Goal: Communication & Community: Answer question/provide support

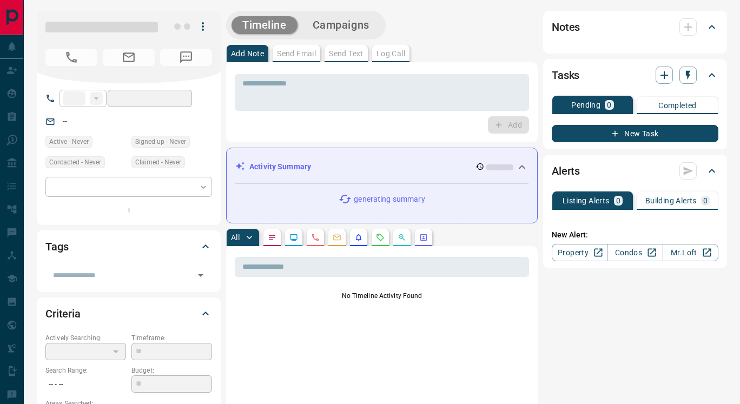
type input "**"
type input "**********"
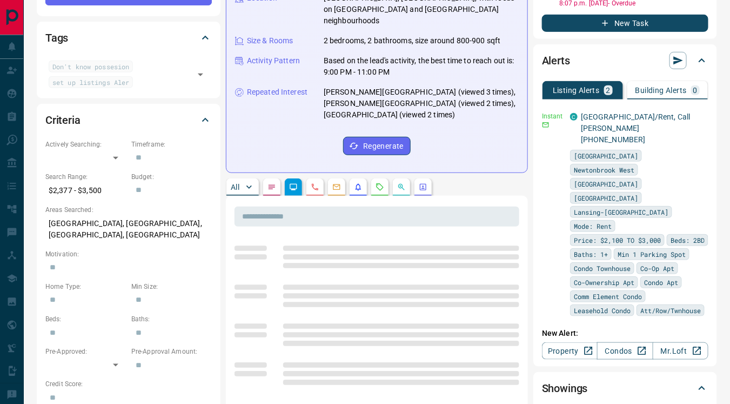
scroll to position [218, 0]
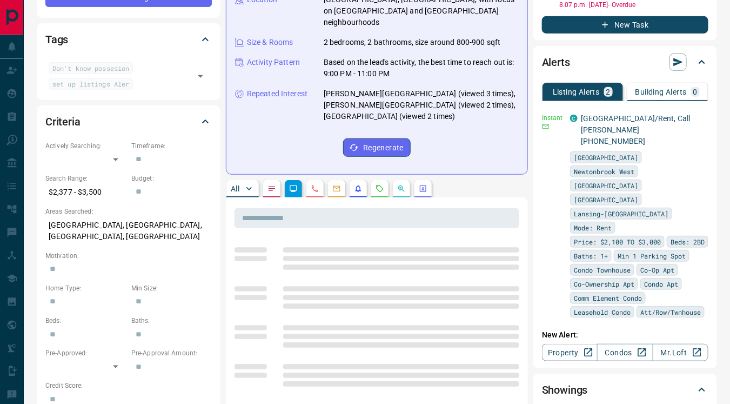
click at [342, 329] on div at bounding box center [377, 336] width 285 height 32
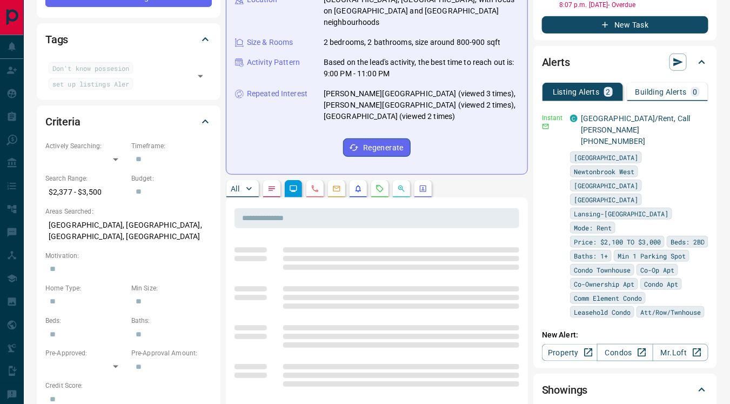
click at [342, 329] on div at bounding box center [377, 336] width 285 height 32
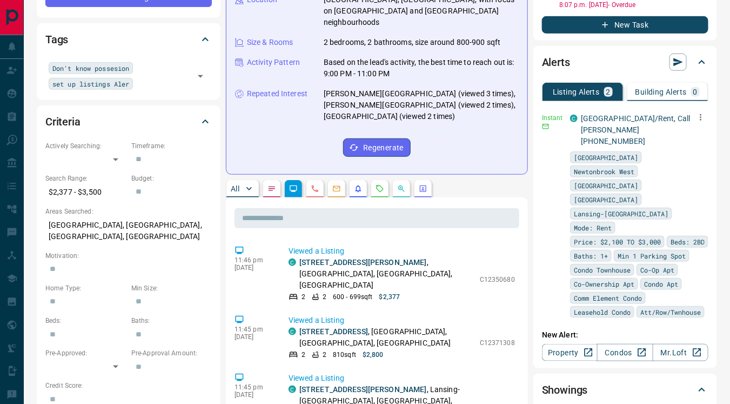
click at [543, 174] on div "Instant" at bounding box center [553, 215] width 22 height 205
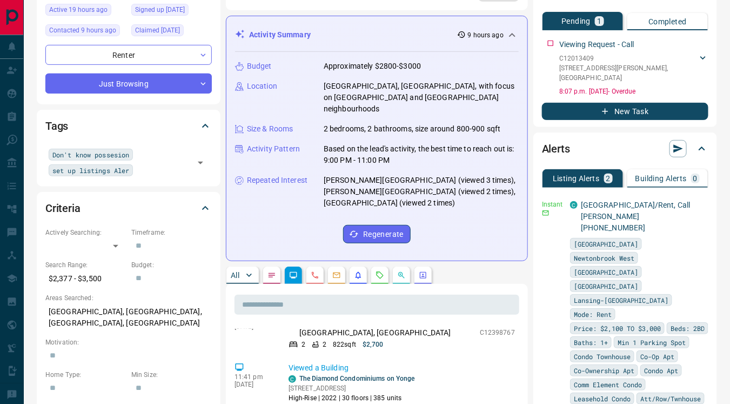
scroll to position [289, 0]
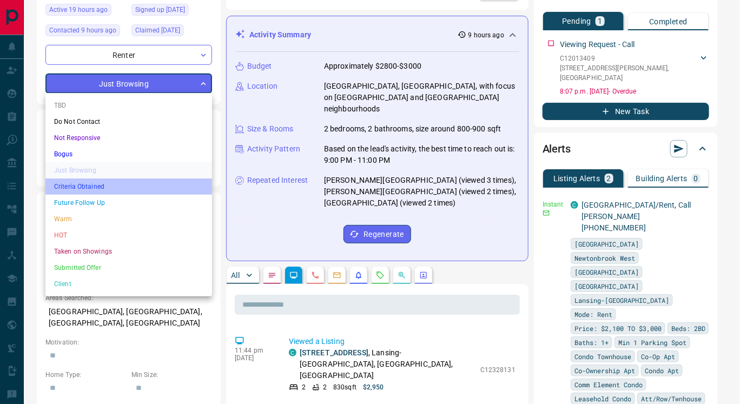
click at [114, 185] on li "Criteria Obtained" at bounding box center [128, 186] width 167 height 16
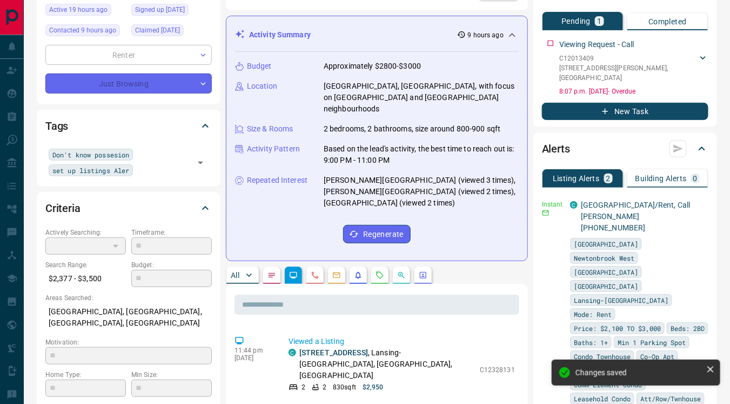
click at [158, 81] on div "Just Browsing" at bounding box center [128, 84] width 167 height 20
type input "*"
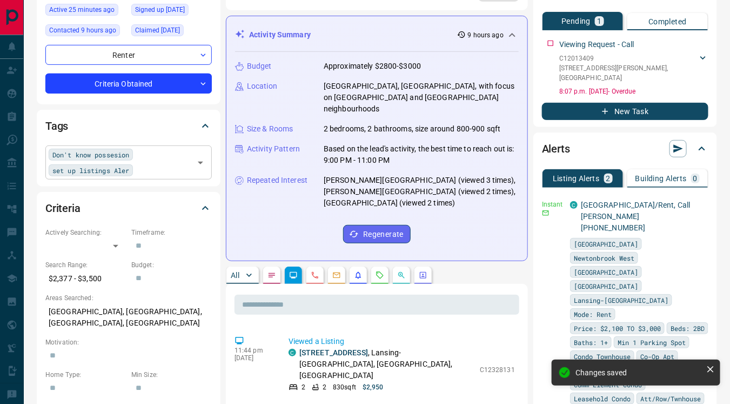
click at [135, 152] on div "Don't know possesion set up listings Aler ​" at bounding box center [128, 162] width 167 height 34
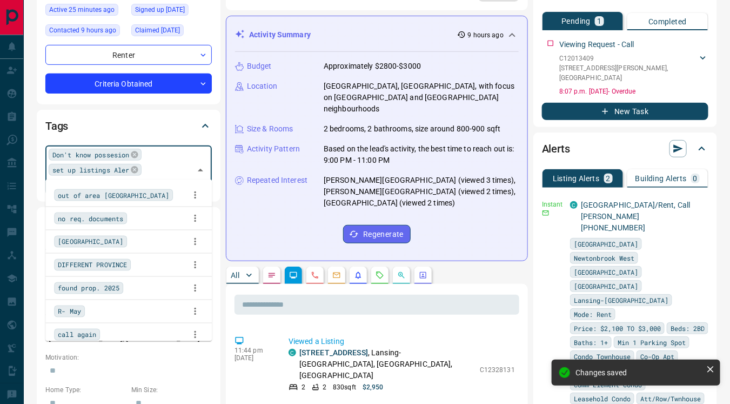
scroll to position [1431, 0]
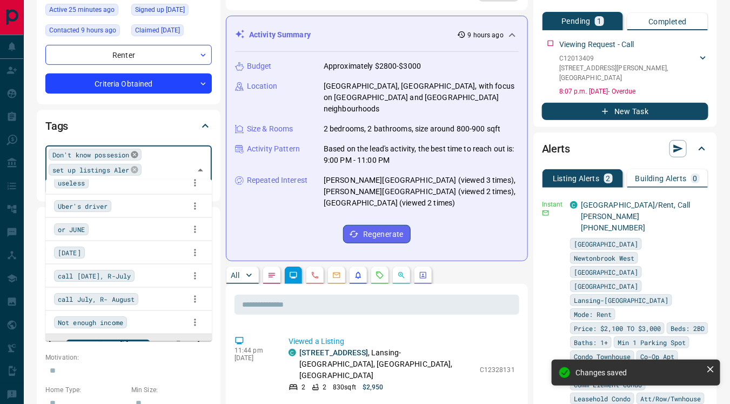
click at [130, 155] on icon at bounding box center [134, 154] width 9 height 9
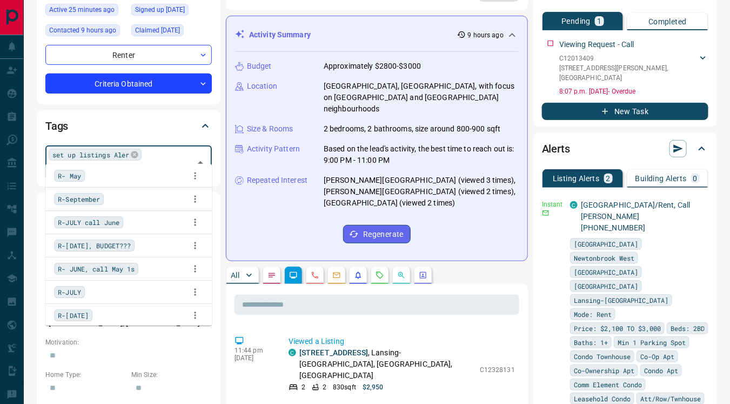
scroll to position [0, 0]
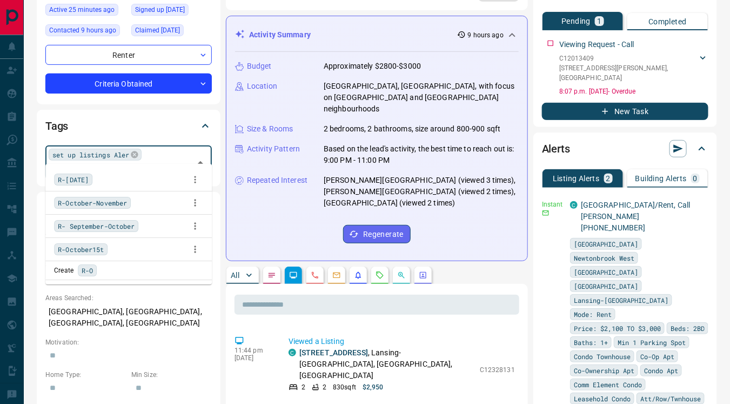
type input "****"
click at [96, 244] on span "R-October15t" at bounding box center [81, 249] width 46 height 11
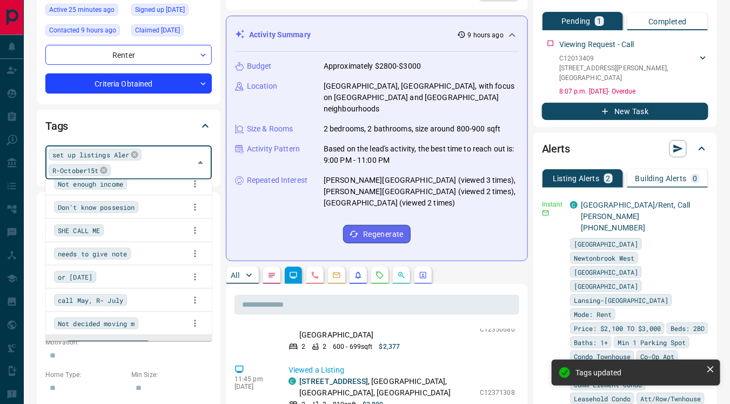
scroll to position [289, 0]
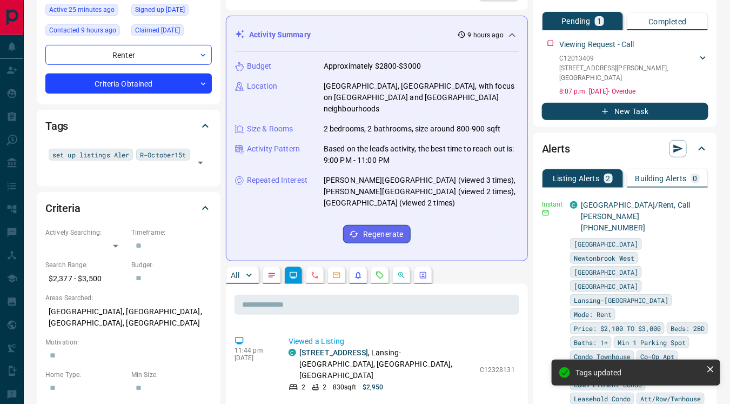
click at [217, 159] on div "Tags set up listings Aler R-October15t ​" at bounding box center [129, 148] width 184 height 76
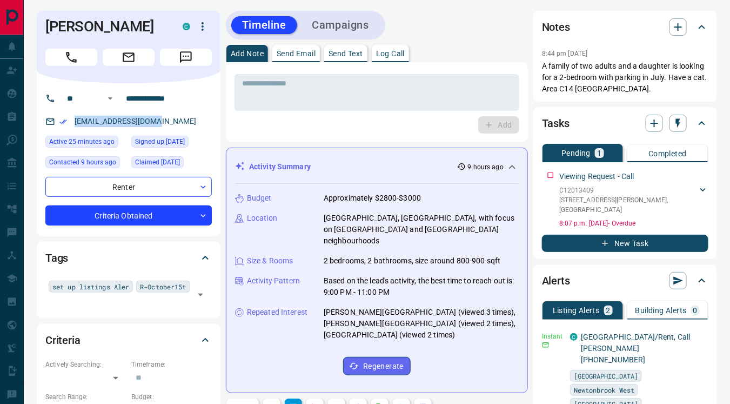
drag, startPoint x: 71, startPoint y: 117, endPoint x: 177, endPoint y: 130, distance: 106.7
click at [177, 130] on div "[EMAIL_ADDRESS][DOMAIN_NAME]" at bounding box center [128, 121] width 167 height 18
copy link "[EMAIL_ADDRESS][DOMAIN_NAME]"
click at [345, 50] on p "Send Text" at bounding box center [346, 54] width 35 height 8
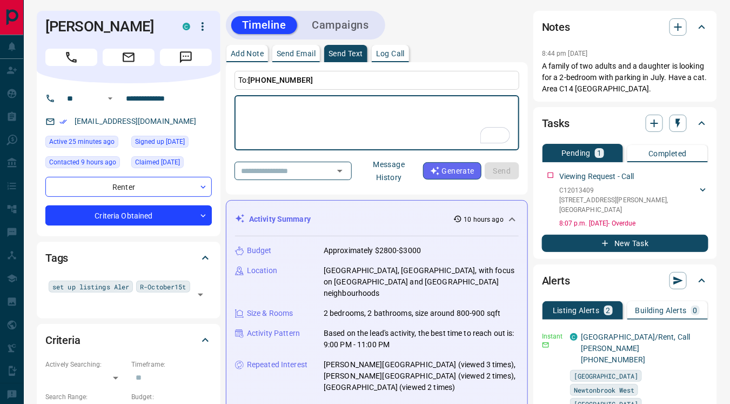
paste textarea "**********"
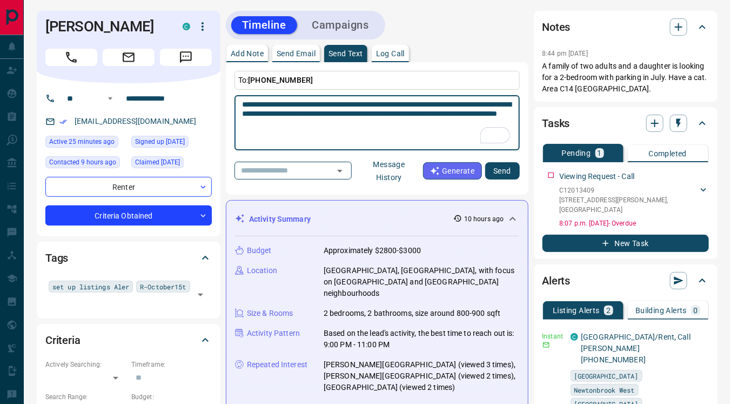
type textarea "**********"
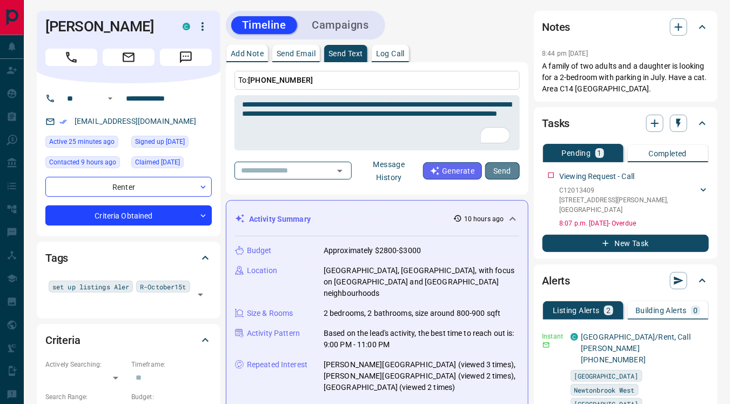
click at [496, 172] on button "Send" at bounding box center [503, 170] width 35 height 17
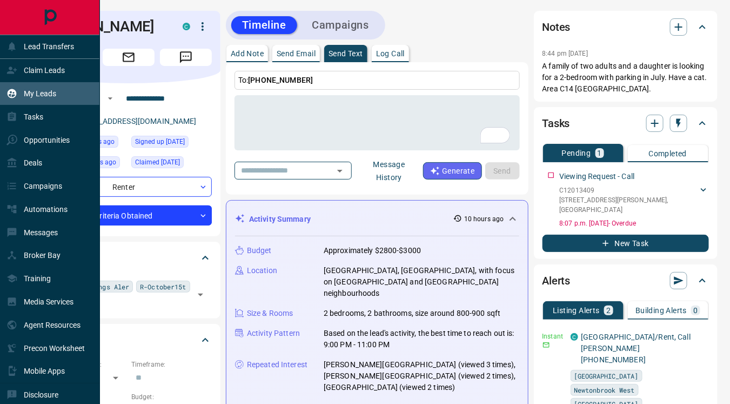
click at [51, 91] on p "My Leads" at bounding box center [40, 93] width 32 height 9
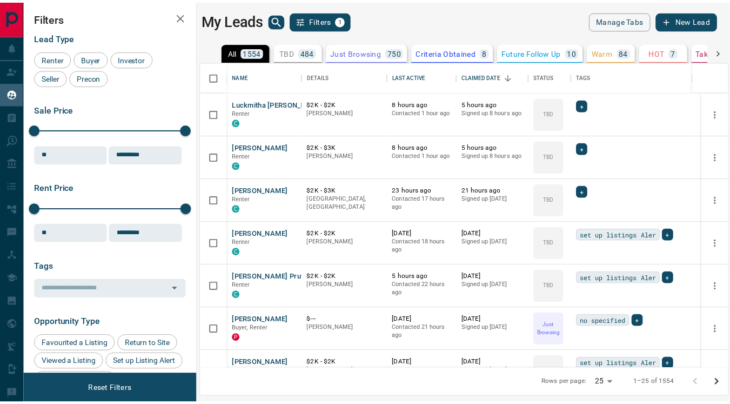
scroll to position [298, 526]
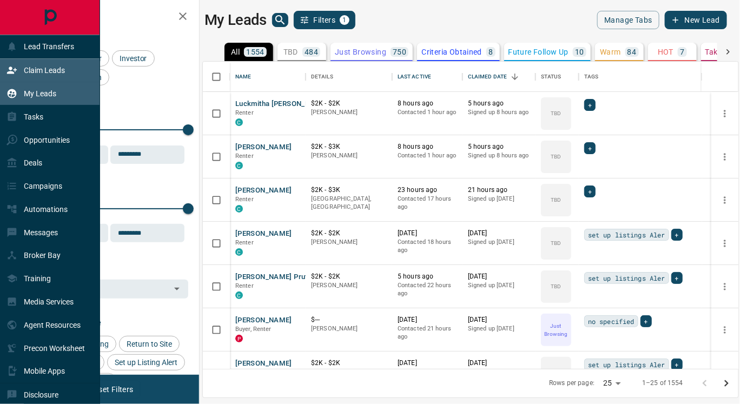
click at [36, 70] on p "Claim Leads" at bounding box center [44, 70] width 41 height 9
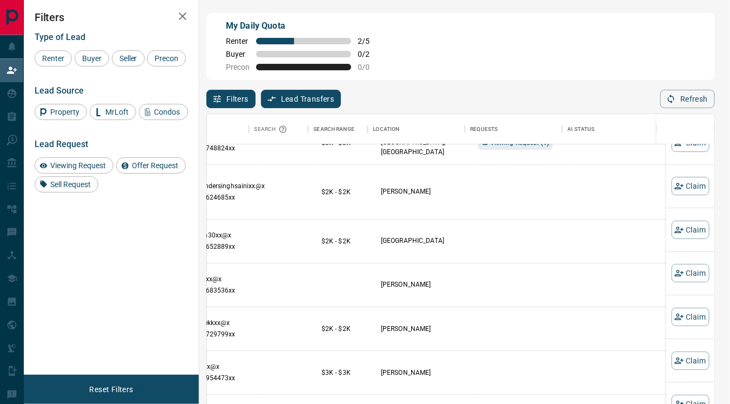
scroll to position [23, 131]
click at [690, 226] on button "Claim" at bounding box center [691, 230] width 38 height 18
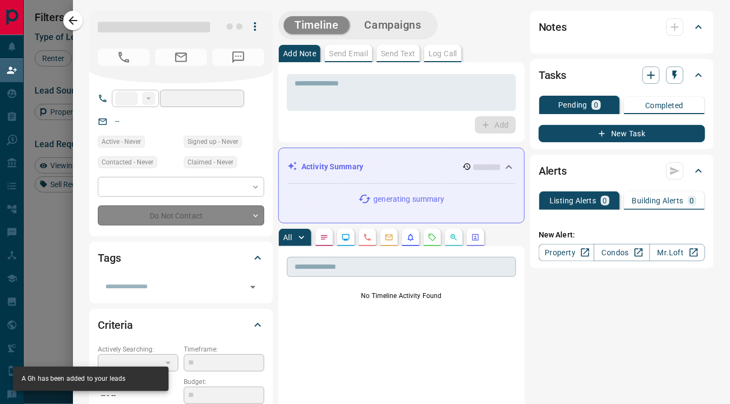
type input "**"
type input "**********"
type input "**"
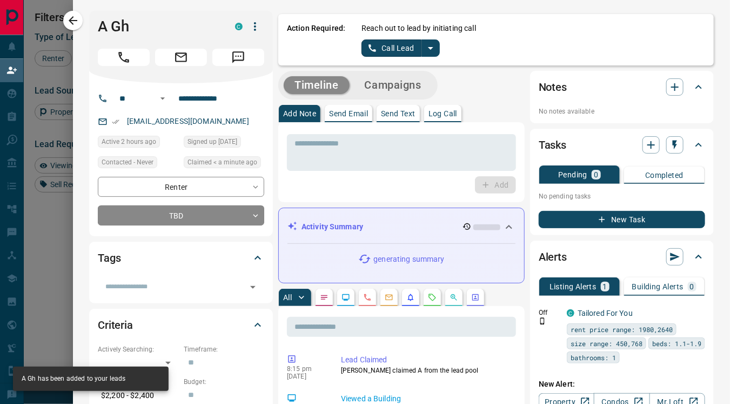
click at [342, 300] on icon "Lead Browsing Activity" at bounding box center [346, 297] width 9 height 9
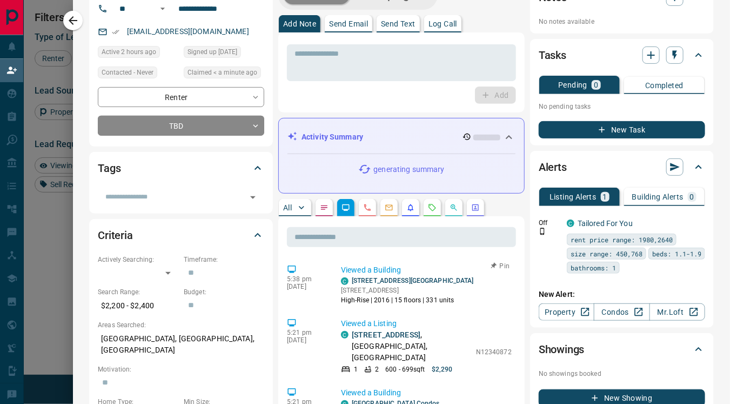
scroll to position [52, 0]
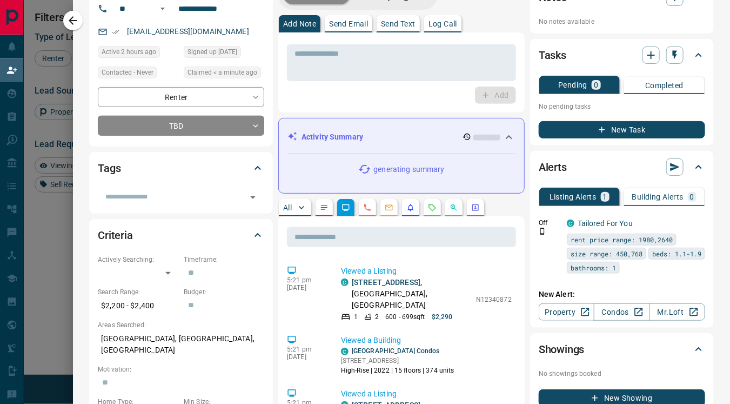
click at [446, 212] on button "button" at bounding box center [454, 207] width 17 height 17
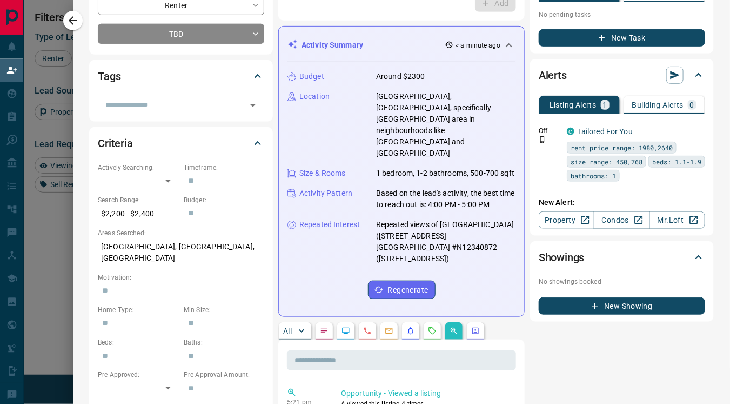
scroll to position [183, 0]
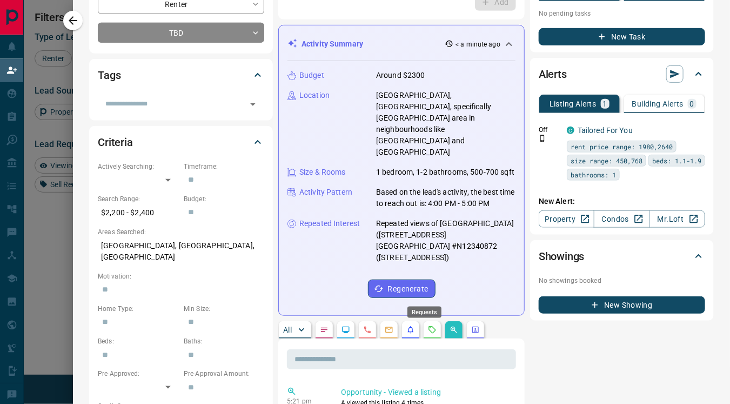
click at [428, 325] on icon "Requests" at bounding box center [432, 329] width 9 height 9
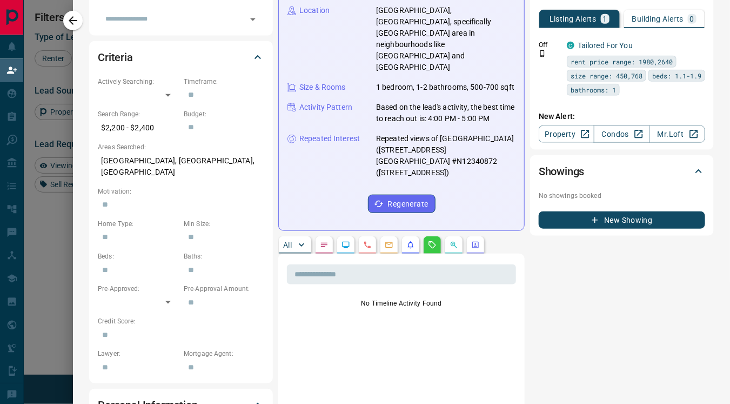
scroll to position [269, 0]
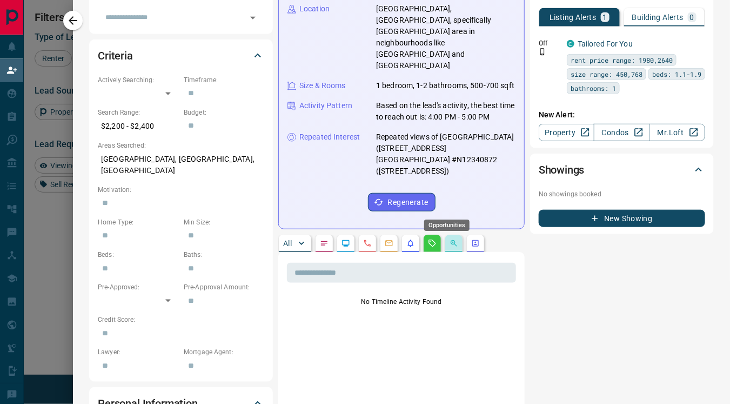
click at [447, 212] on div "Opportunities" at bounding box center [447, 222] width 48 height 20
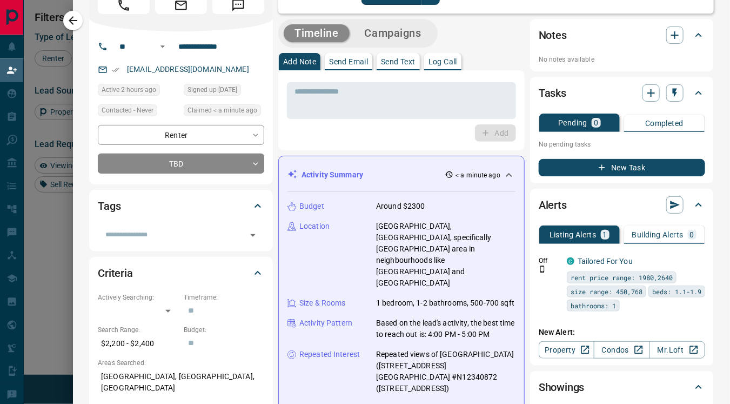
scroll to position [51, 0]
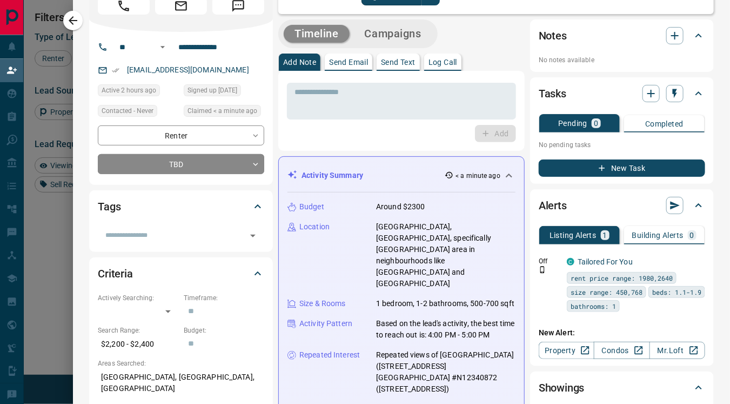
click at [396, 111] on textarea at bounding box center [402, 102] width 214 height 28
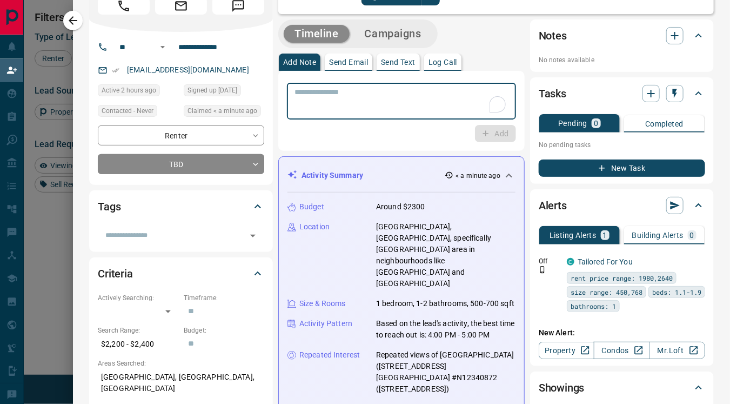
scroll to position [0, 0]
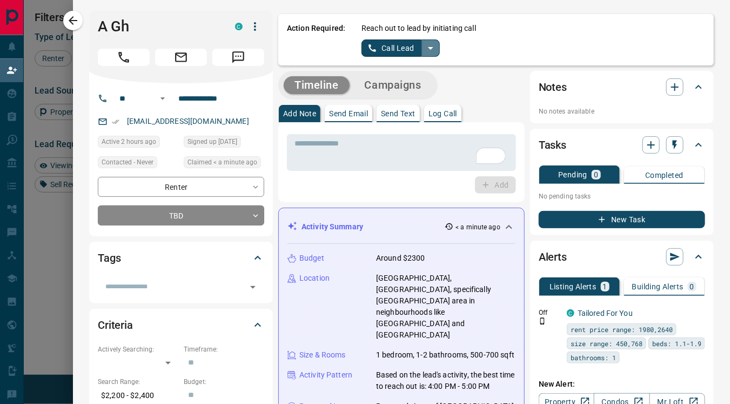
click at [428, 47] on icon "split button" at bounding box center [430, 48] width 5 height 3
click at [374, 85] on li "Log Manual Call" at bounding box center [400, 85] width 66 height 16
click at [369, 42] on button "Log Manual Call" at bounding box center [397, 47] width 71 height 17
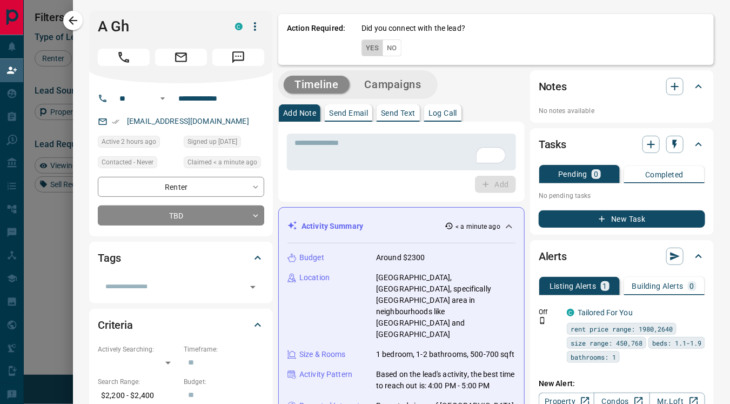
click at [367, 46] on button "Yes" at bounding box center [373, 47] width 22 height 17
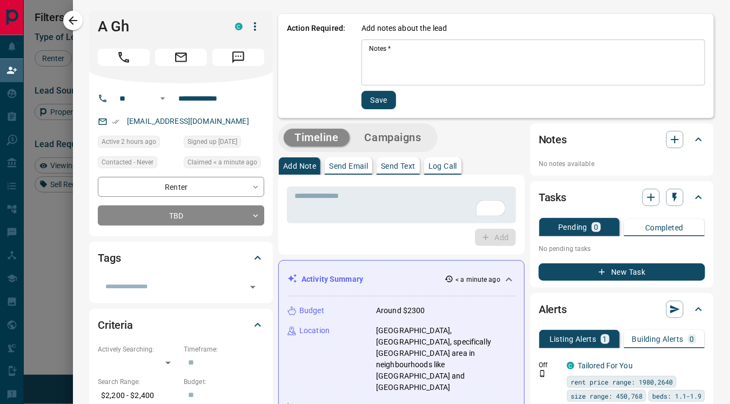
click at [381, 62] on textarea "Notes   *" at bounding box center [533, 62] width 329 height 37
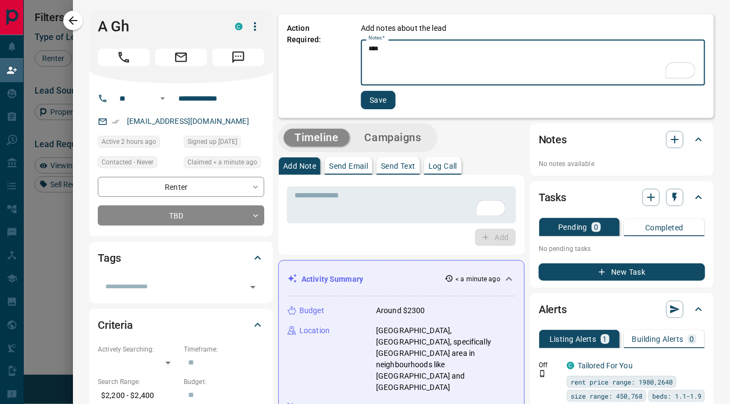
type textarea "****"
click at [371, 100] on button "Save" at bounding box center [378, 100] width 35 height 18
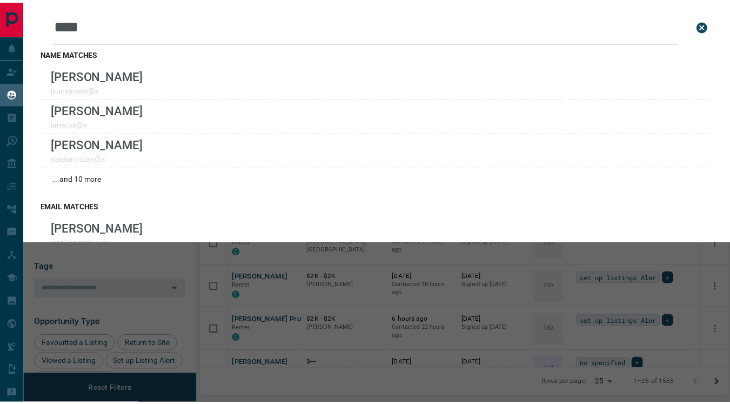
scroll to position [298, 526]
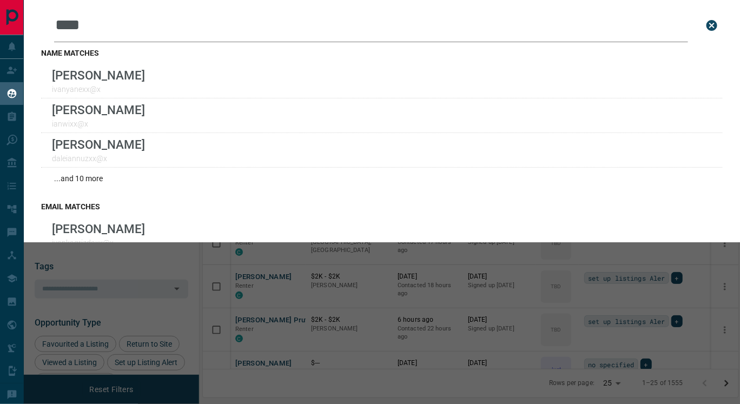
click at [95, 23] on input "****" at bounding box center [371, 26] width 634 height 34
type input "*"
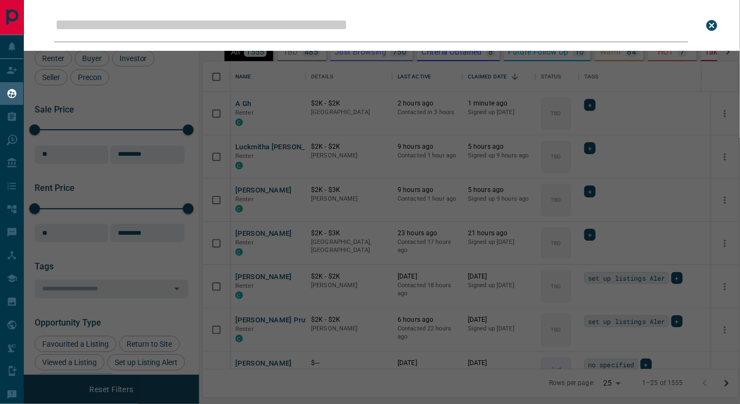
paste input "**********"
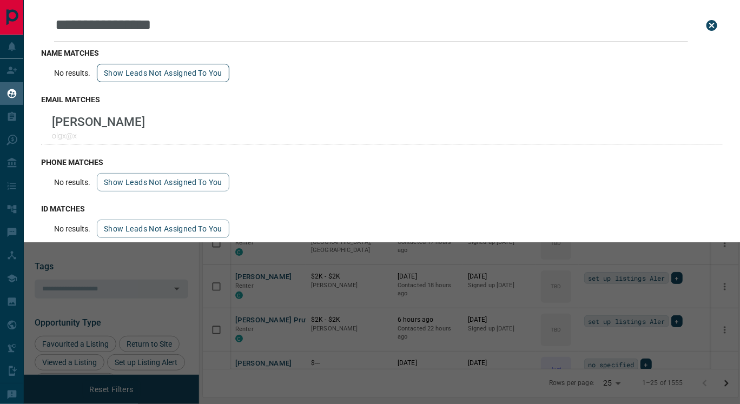
type input "**********"
click at [130, 76] on button "Show leads not assigned to you" at bounding box center [163, 73] width 132 height 18
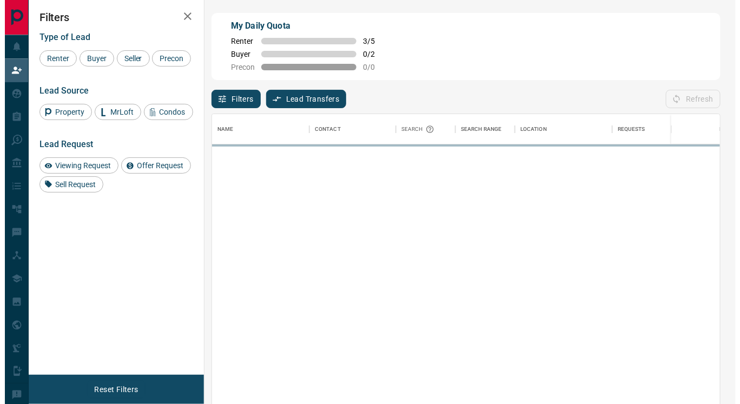
scroll to position [297, 499]
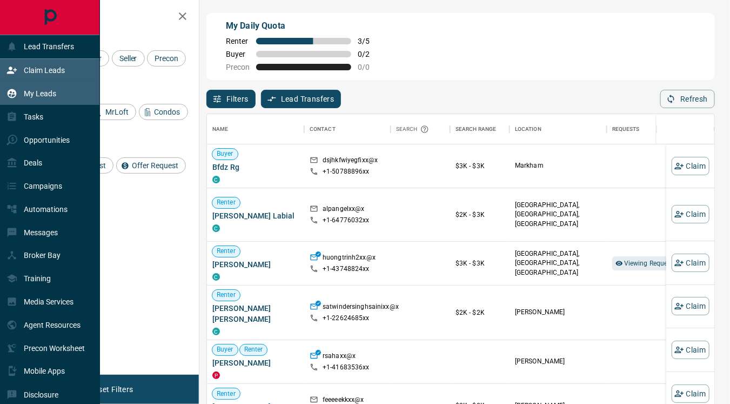
click at [39, 95] on p "My Leads" at bounding box center [40, 93] width 32 height 9
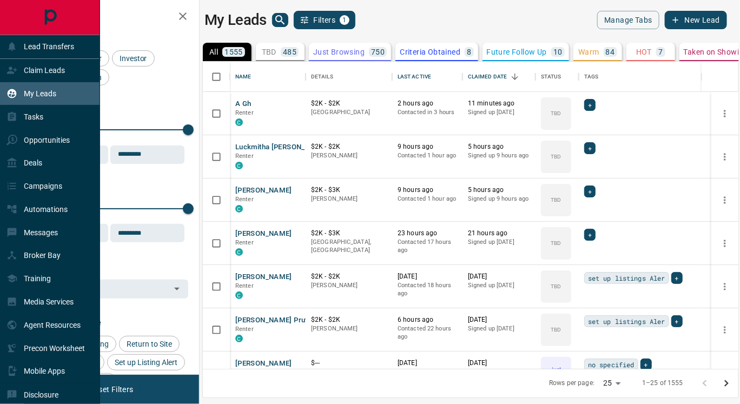
scroll to position [298, 526]
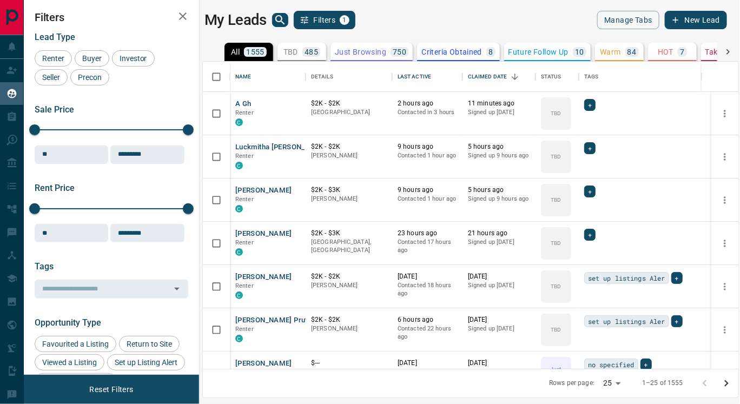
click at [445, 49] on p "Criteria Obtained" at bounding box center [451, 52] width 61 height 8
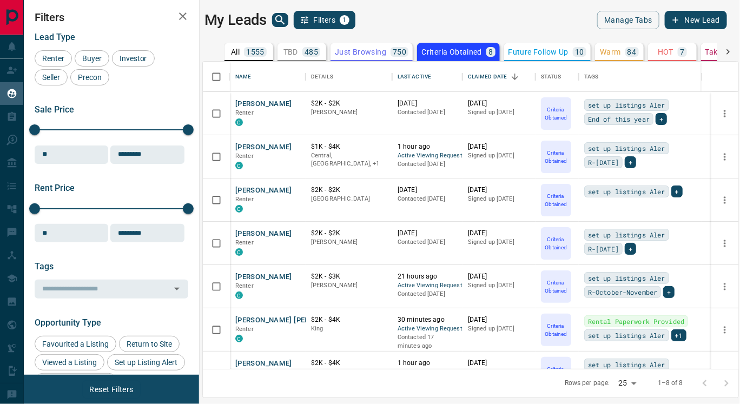
scroll to position [68, 0]
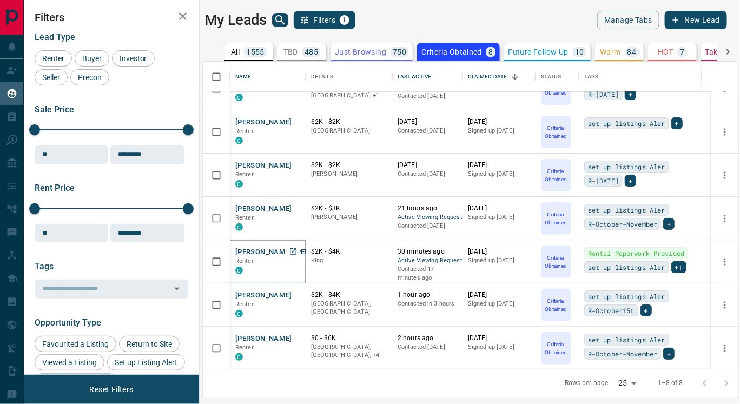
click at [252, 250] on button "Janeille Patrice" at bounding box center [292, 252] width 115 height 10
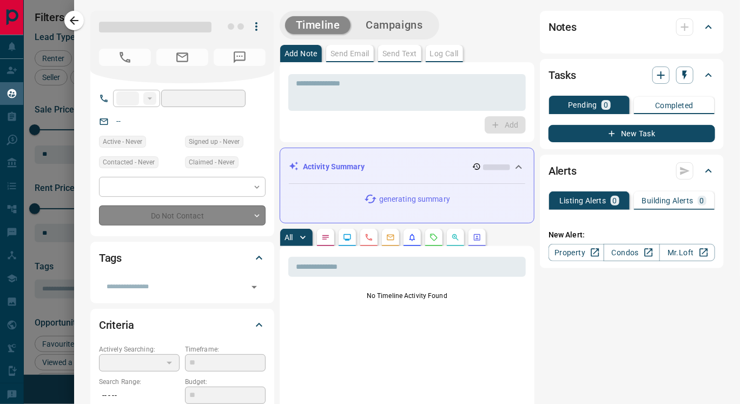
type input "**"
type input "**********"
type input "*"
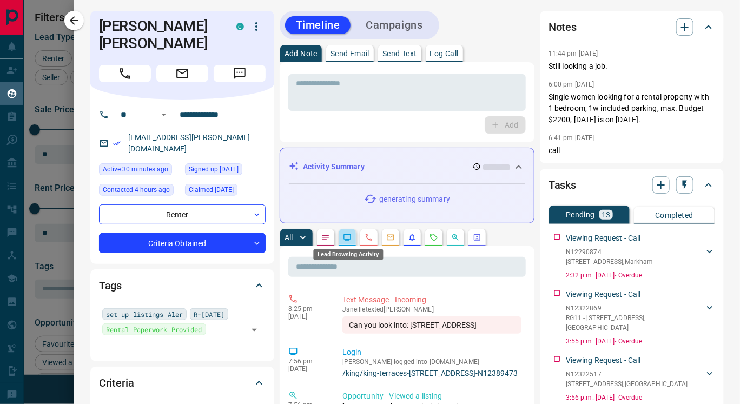
click at [347, 238] on icon "Lead Browsing Activity" at bounding box center [346, 237] width 7 height 6
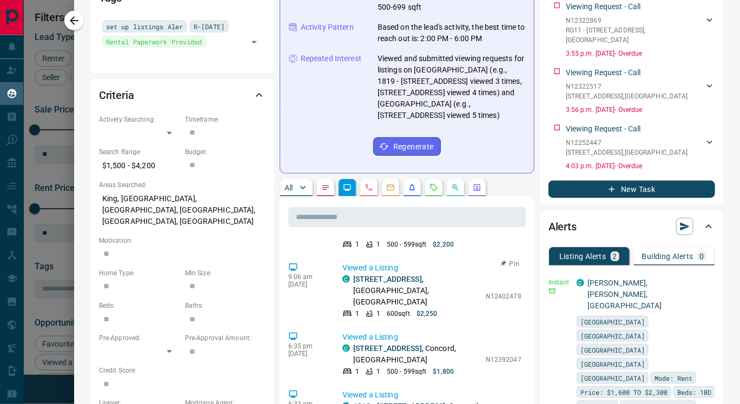
scroll to position [0, 0]
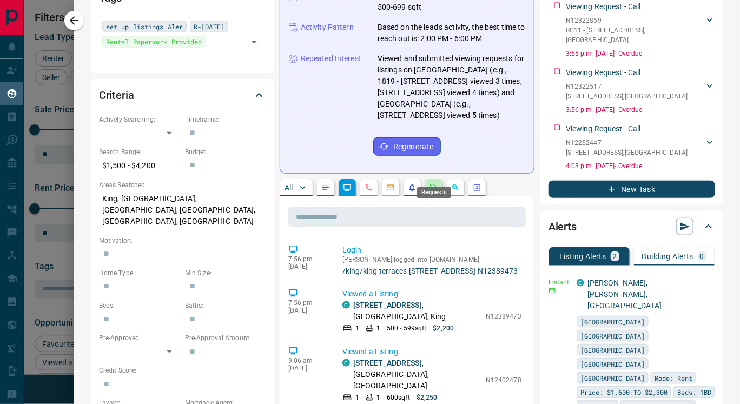
click at [434, 183] on icon "Requests" at bounding box center [433, 187] width 9 height 9
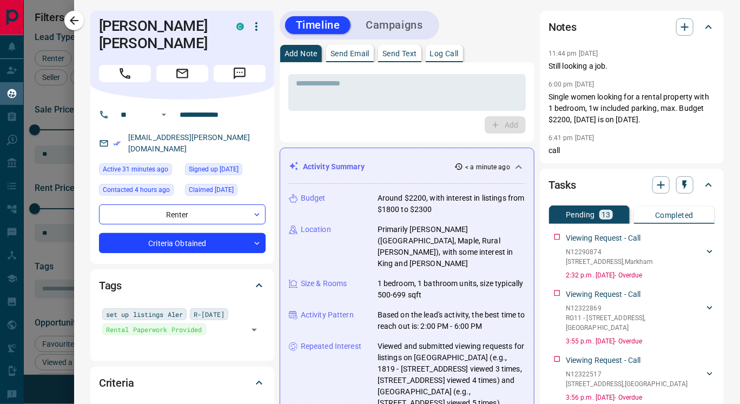
click at [396, 57] on p "Send Text" at bounding box center [399, 54] width 35 height 8
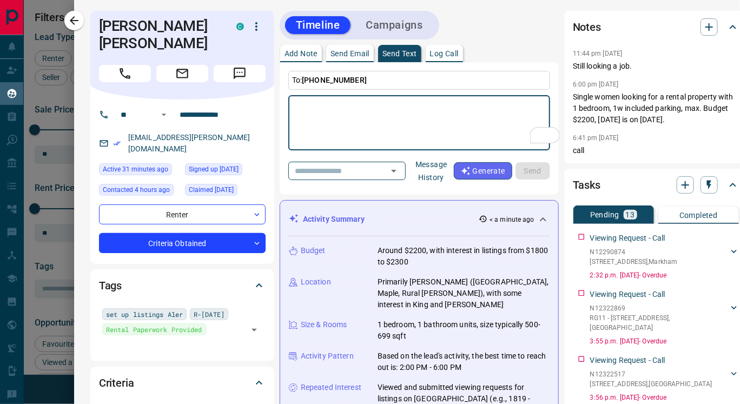
click at [442, 175] on button "Message History" at bounding box center [431, 171] width 45 height 30
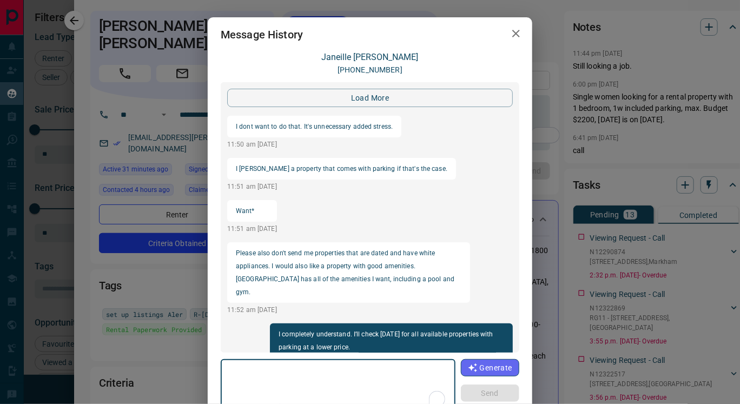
scroll to position [1453, 0]
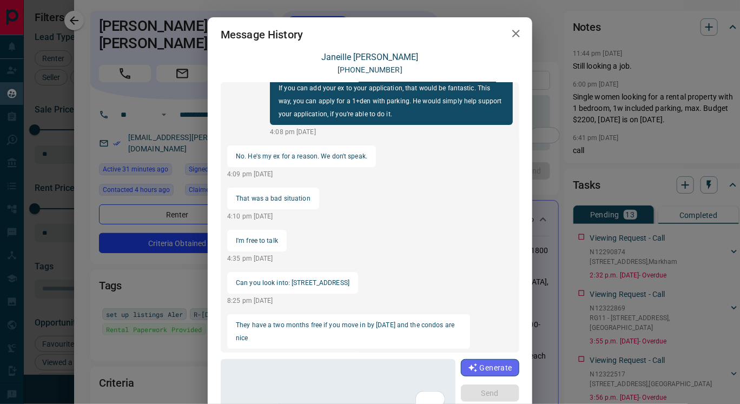
click at [573, 58] on div "Message History Janeille Patrice +16479847444 load more I dont want to do that.…" at bounding box center [370, 202] width 740 height 404
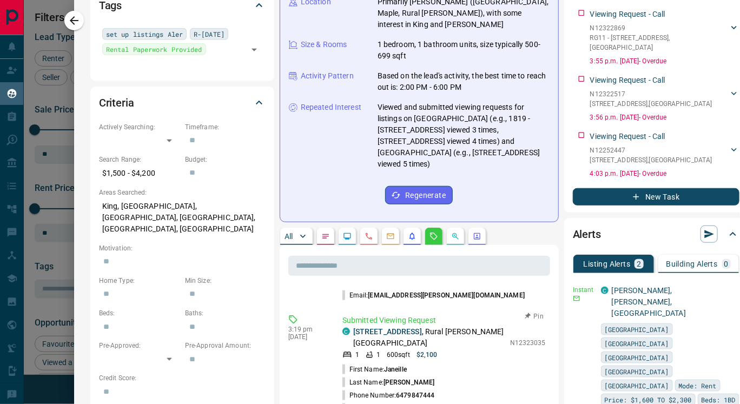
scroll to position [200, 0]
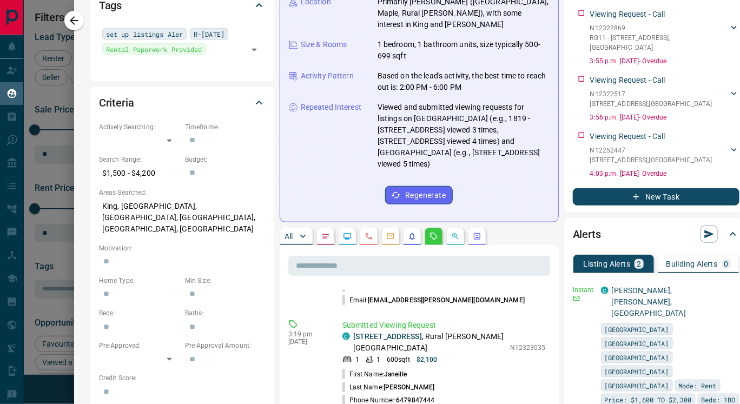
click at [347, 233] on icon "Lead Browsing Activity" at bounding box center [346, 236] width 7 height 6
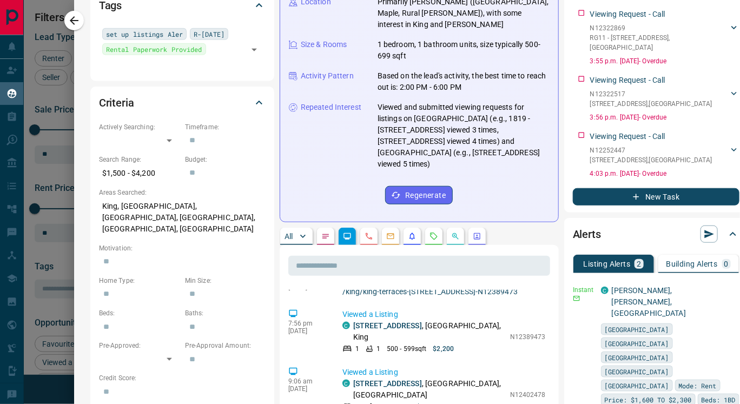
scroll to position [0, 0]
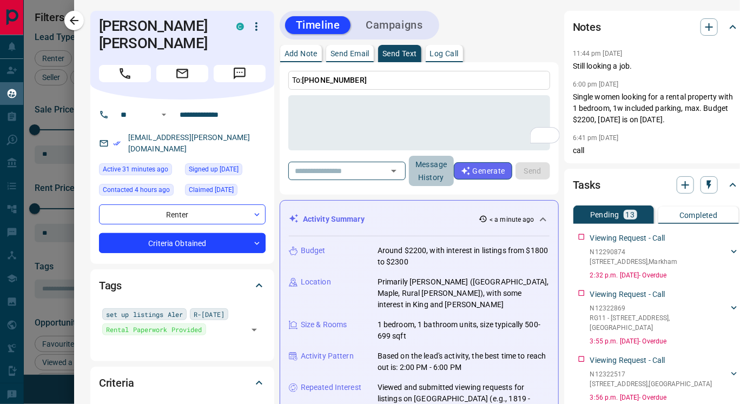
click at [448, 176] on button "Message History" at bounding box center [431, 171] width 45 height 30
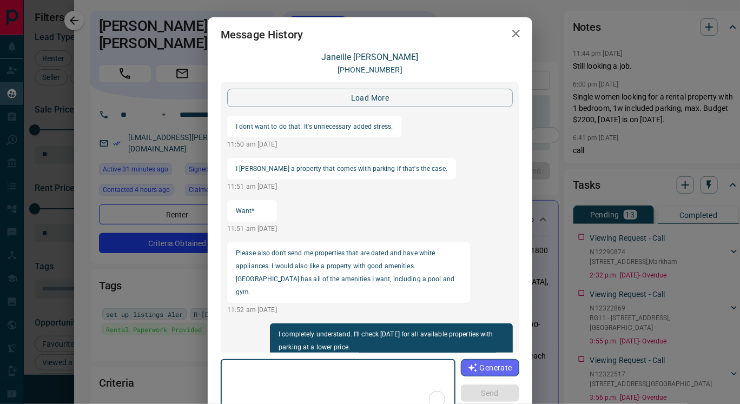
scroll to position [1453, 0]
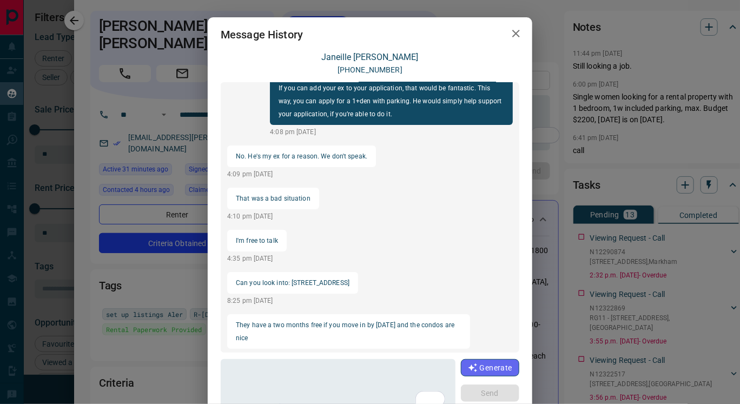
drag, startPoint x: 285, startPoint y: 267, endPoint x: 379, endPoint y: 269, distance: 93.6
click at [358, 272] on div "Can you look into: 195 Deerfield road, Newmarket" at bounding box center [292, 283] width 131 height 22
copy p "195 Deerfield road, Newmarket"
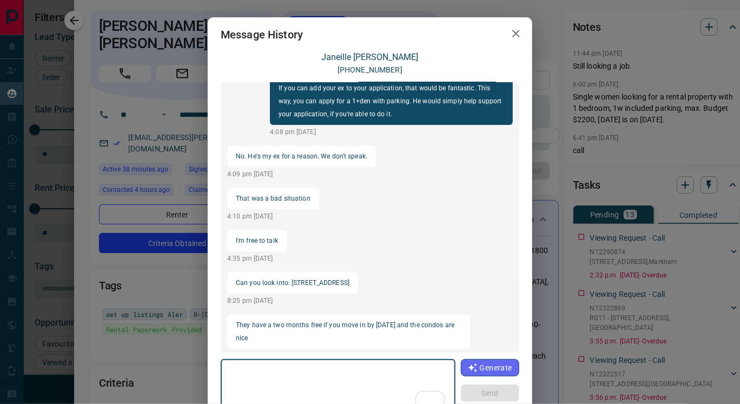
click at [229, 374] on textarea "To enrich screen reader interactions, please activate Accessibility in Grammarl…" at bounding box center [338, 387] width 220 height 46
paste textarea "**********"
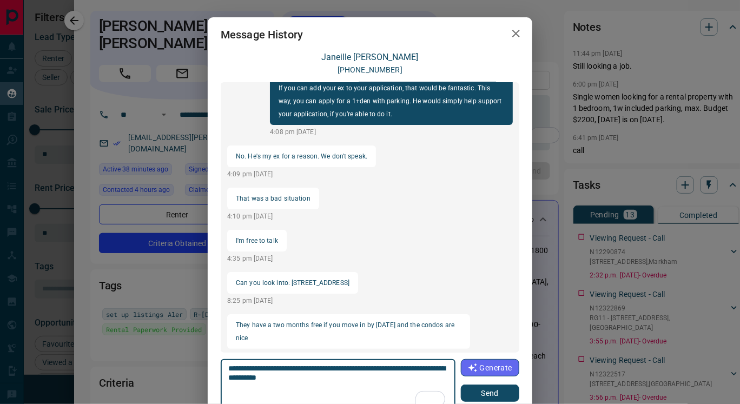
type textarea "**********"
click at [479, 395] on button "Send" at bounding box center [490, 392] width 58 height 17
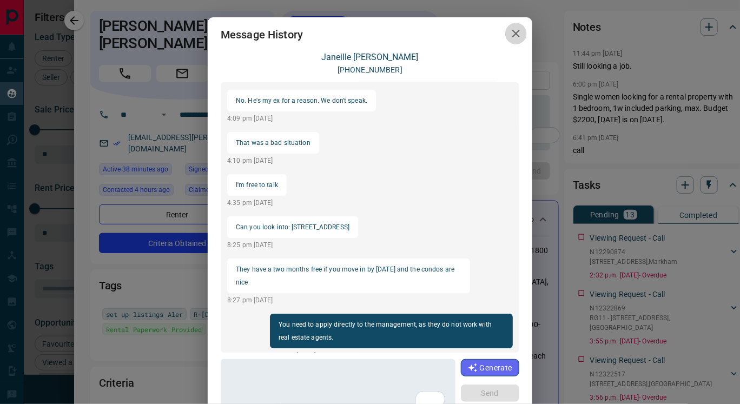
click at [510, 33] on icon "button" at bounding box center [515, 33] width 13 height 13
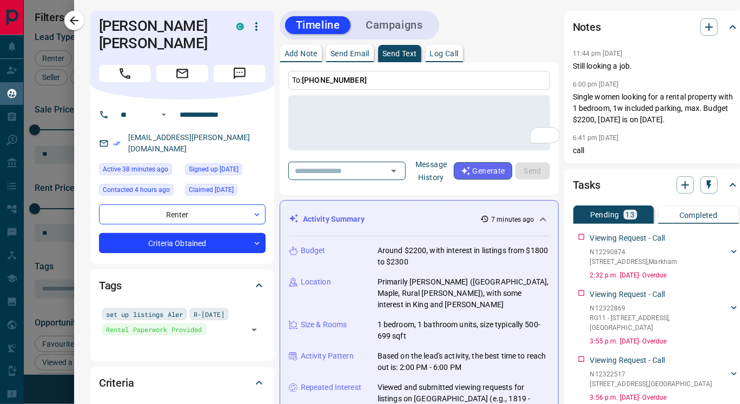
click at [450, 170] on button "Message History" at bounding box center [431, 171] width 45 height 30
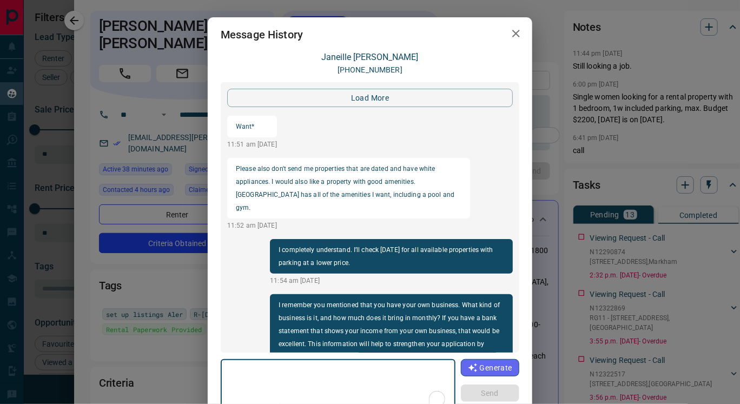
scroll to position [1466, 0]
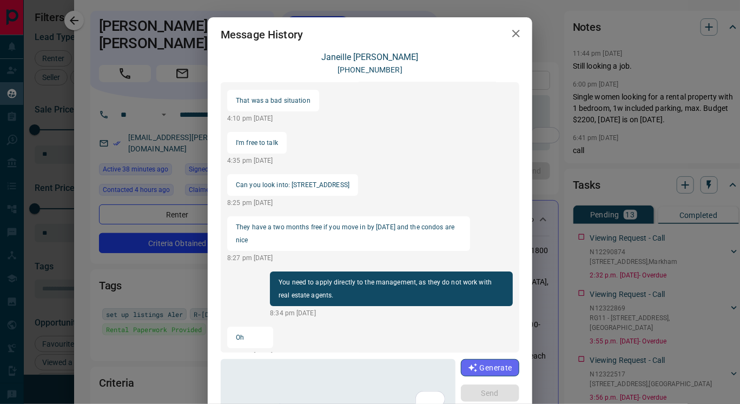
click at [454, 130] on div "load more Want* 11:51 am Sep 15 2025 Please also don't send me properties that …" at bounding box center [370, 217] width 298 height 270
click at [510, 34] on icon "button" at bounding box center [515, 33] width 13 height 13
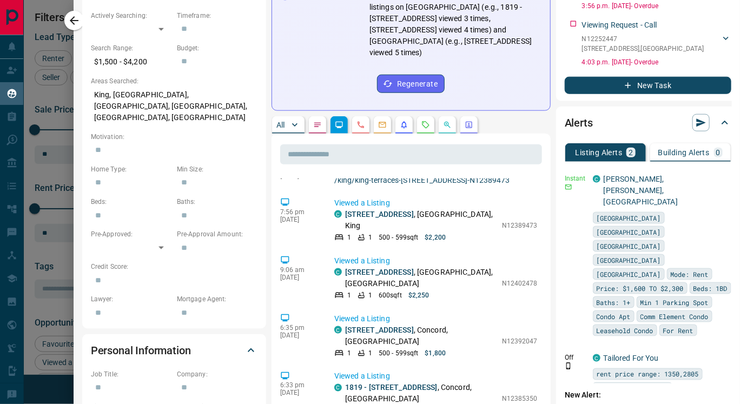
scroll to position [393, 36]
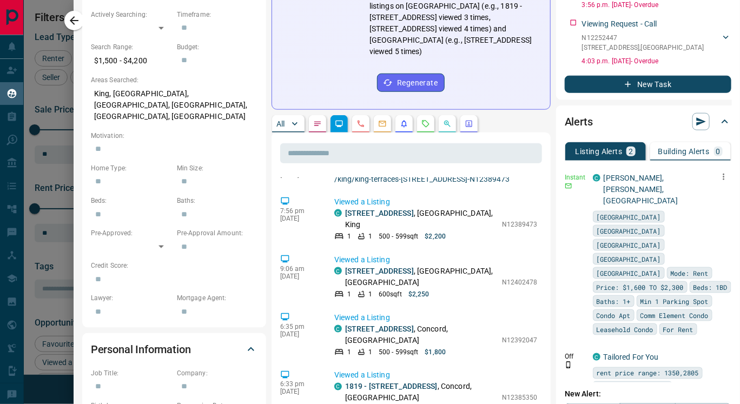
click at [722, 176] on icon "button" at bounding box center [723, 177] width 2 height 6
click at [701, 211] on link "Edit" at bounding box center [695, 214] width 24 height 10
click at [705, 231] on li "Delete" at bounding box center [699, 231] width 48 height 17
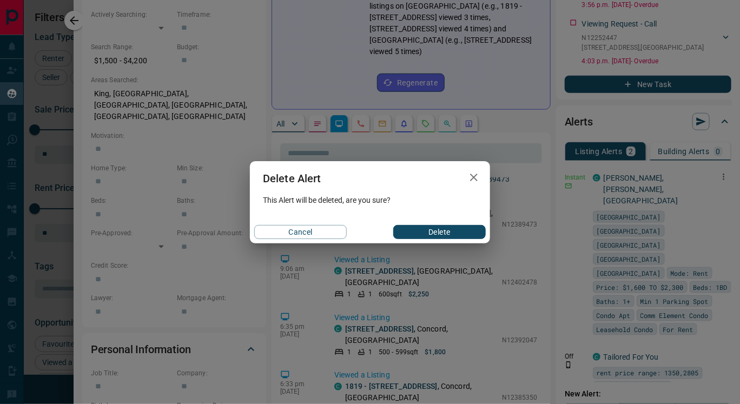
click at [470, 231] on button "Delete" at bounding box center [439, 232] width 92 height 14
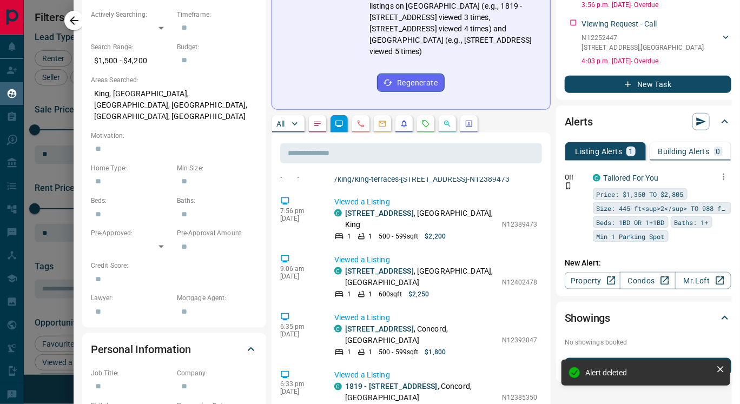
click at [719, 177] on icon "button" at bounding box center [724, 177] width 10 height 10
click at [696, 173] on div at bounding box center [370, 202] width 740 height 404
click at [637, 280] on link "Condos" at bounding box center [648, 280] width 56 height 17
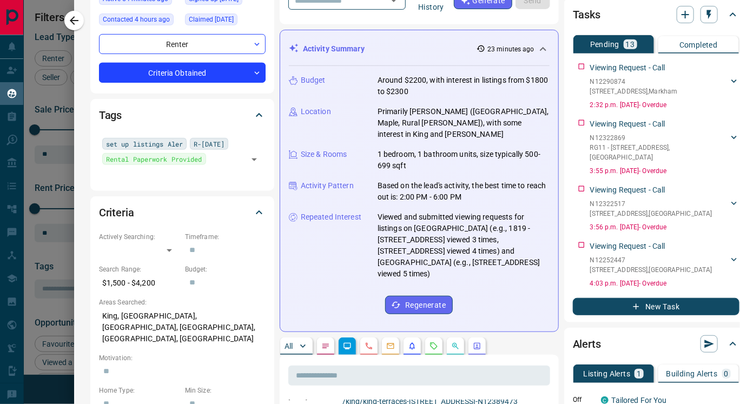
scroll to position [0, 0]
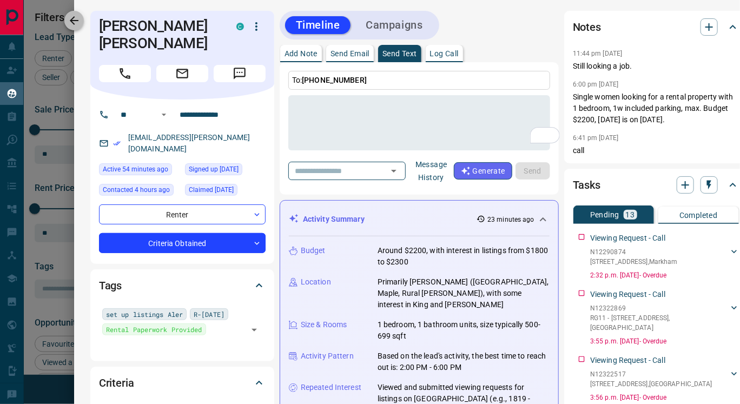
click at [72, 19] on icon "button" at bounding box center [74, 20] width 9 height 9
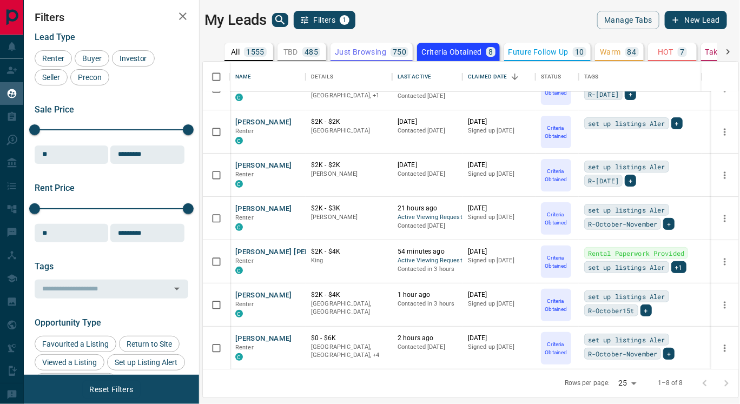
click at [265, 52] on div "1555" at bounding box center [255, 52] width 23 height 10
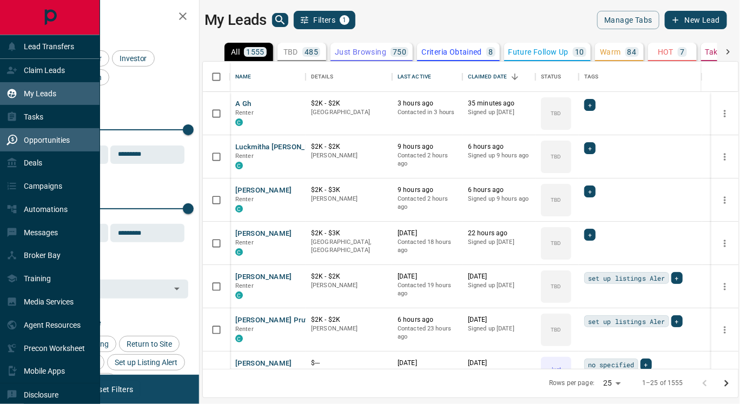
click at [48, 133] on div "Opportunities" at bounding box center [37, 140] width 63 height 18
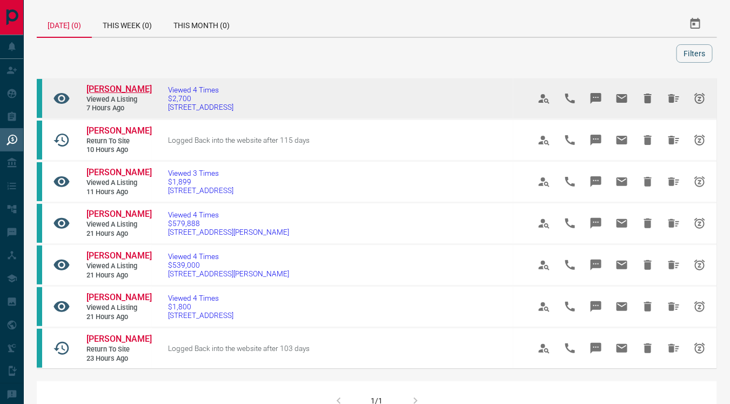
click at [123, 88] on span "Muskan Rana" at bounding box center [119, 89] width 65 height 10
